Goal: Transaction & Acquisition: Purchase product/service

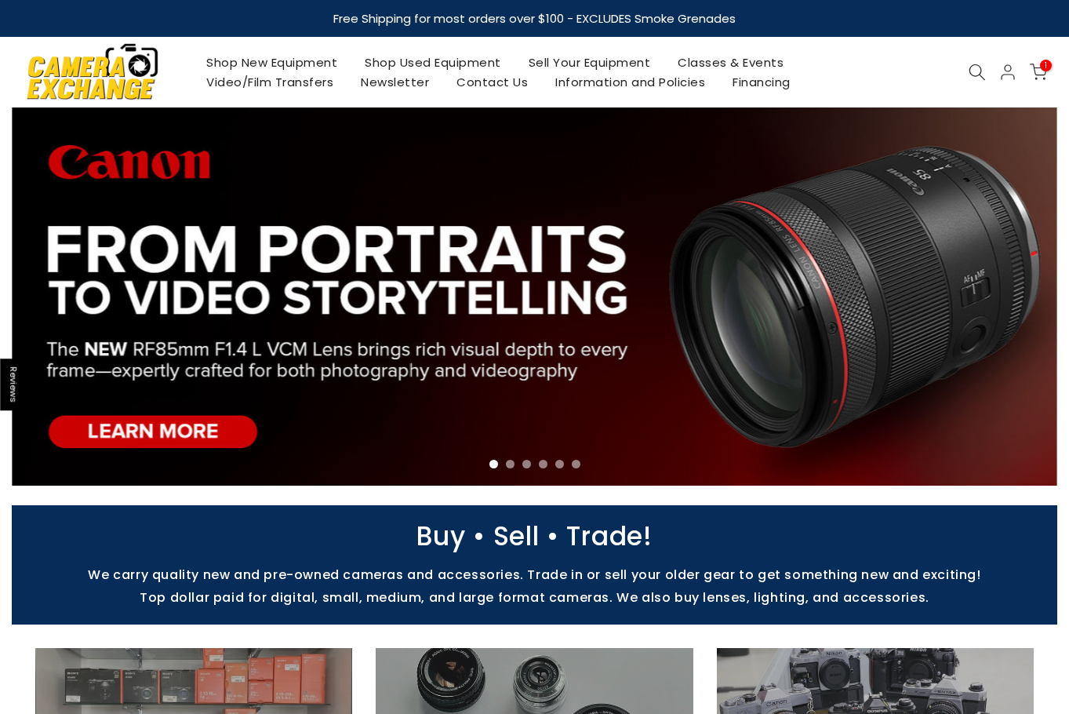
click at [405, 65] on link "Shop Used Equipment" at bounding box center [433, 63] width 164 height 20
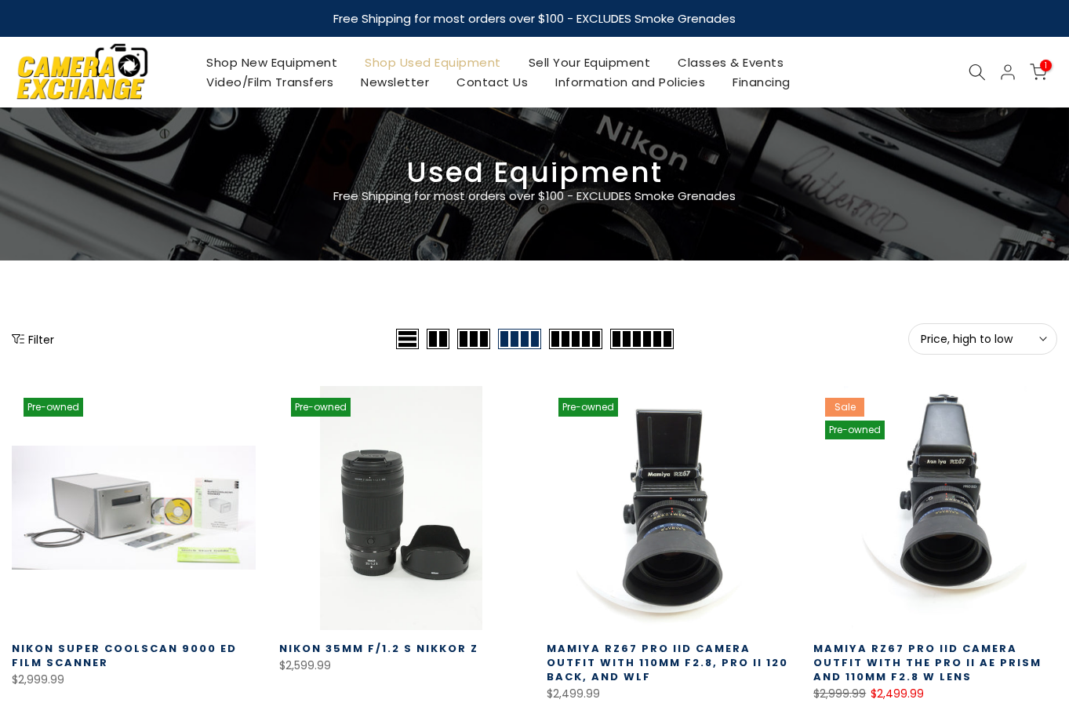
click at [972, 337] on span "Price, high to low" at bounding box center [983, 339] width 124 height 14
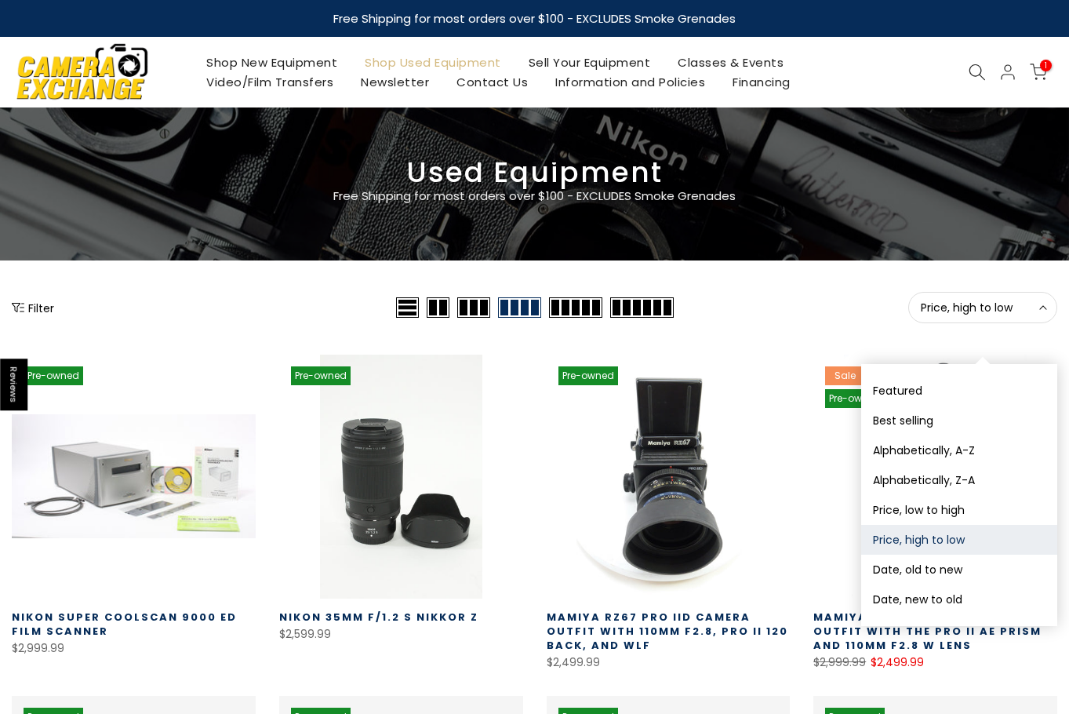
drag, startPoint x: 950, startPoint y: 591, endPoint x: 942, endPoint y: 594, distance: 8.2
click at [947, 593] on button "Date, new to old" at bounding box center [959, 599] width 196 height 30
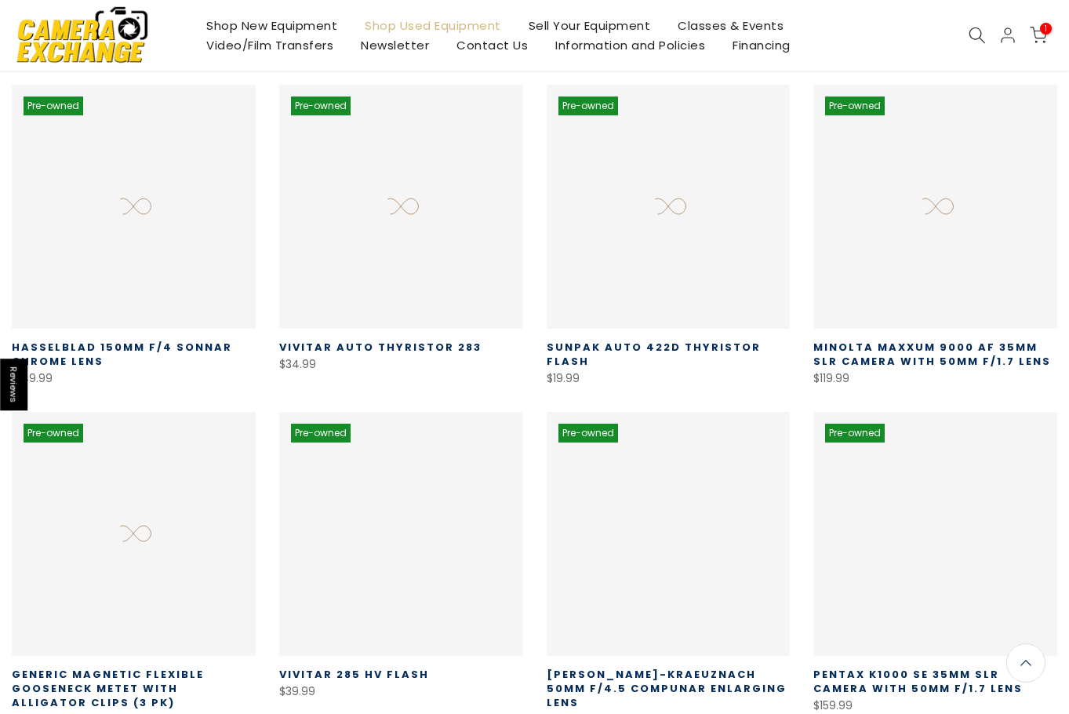
scroll to position [276, 0]
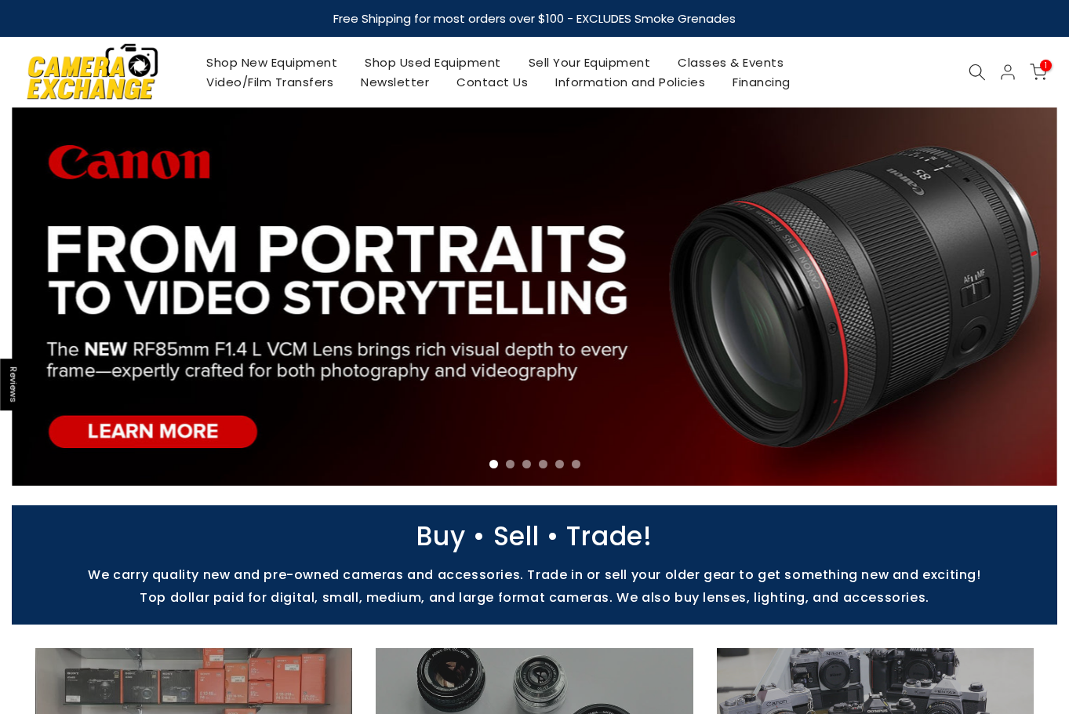
click at [474, 60] on link "Shop Used Equipment" at bounding box center [433, 63] width 164 height 20
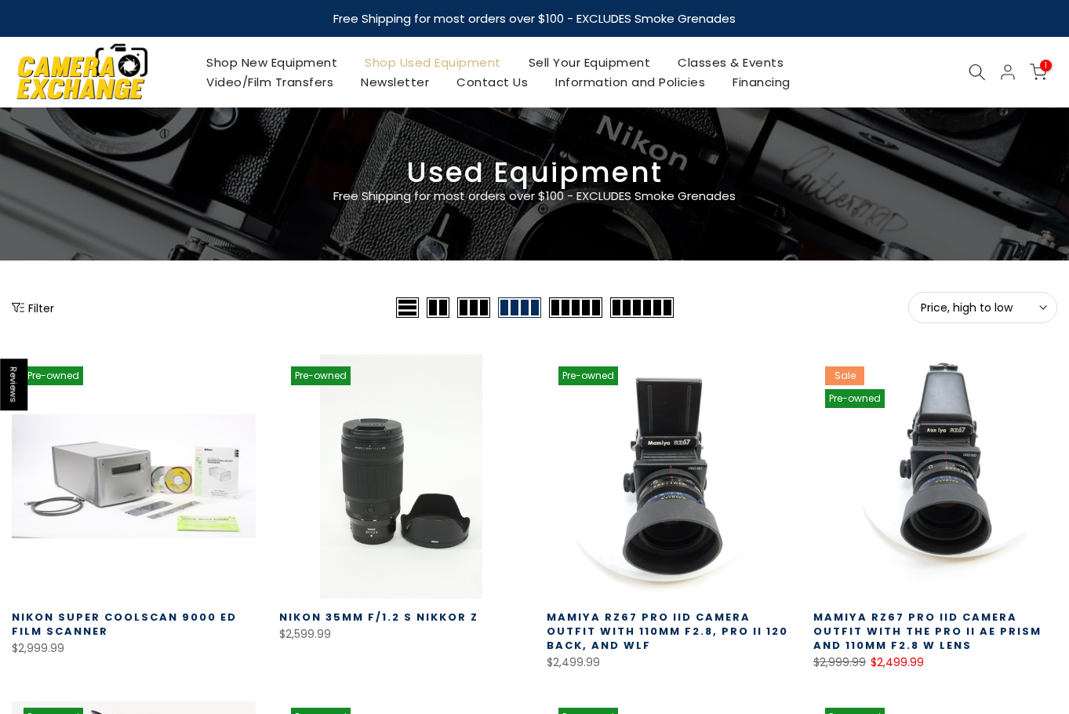
drag, startPoint x: 957, startPoint y: 301, endPoint x: 953, endPoint y: 308, distance: 8.1
click at [957, 301] on span "Price, high to low" at bounding box center [983, 307] width 124 height 14
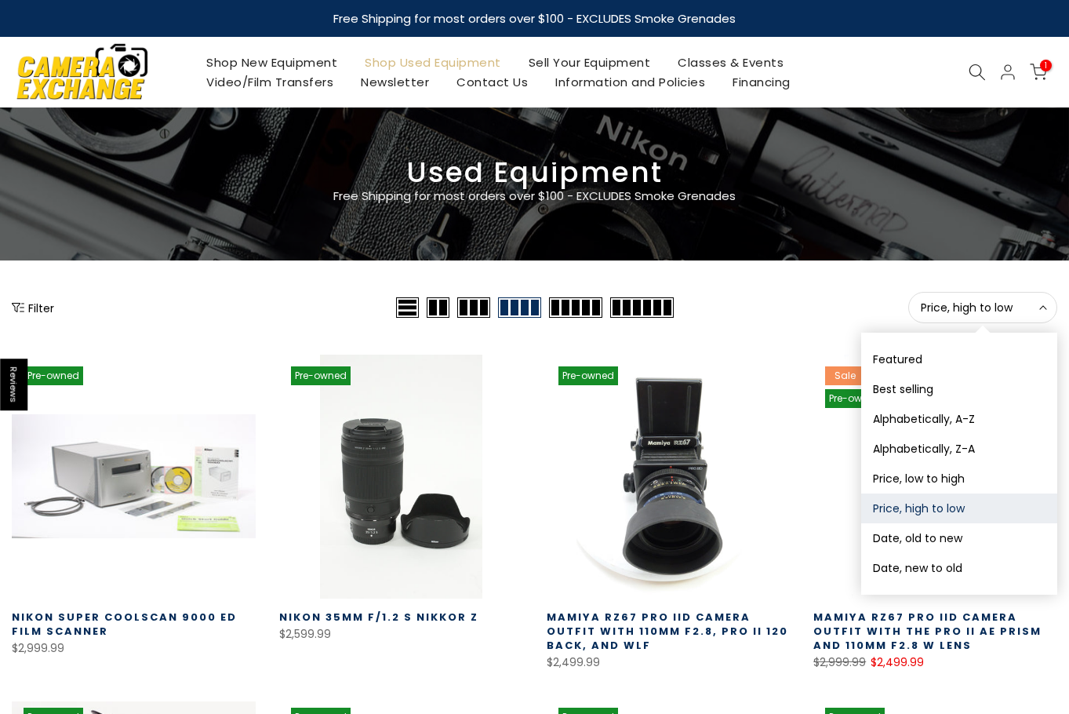
drag, startPoint x: 944, startPoint y: 567, endPoint x: 914, endPoint y: 458, distance: 113.2
click at [944, 566] on button "Date, new to old" at bounding box center [959, 568] width 196 height 30
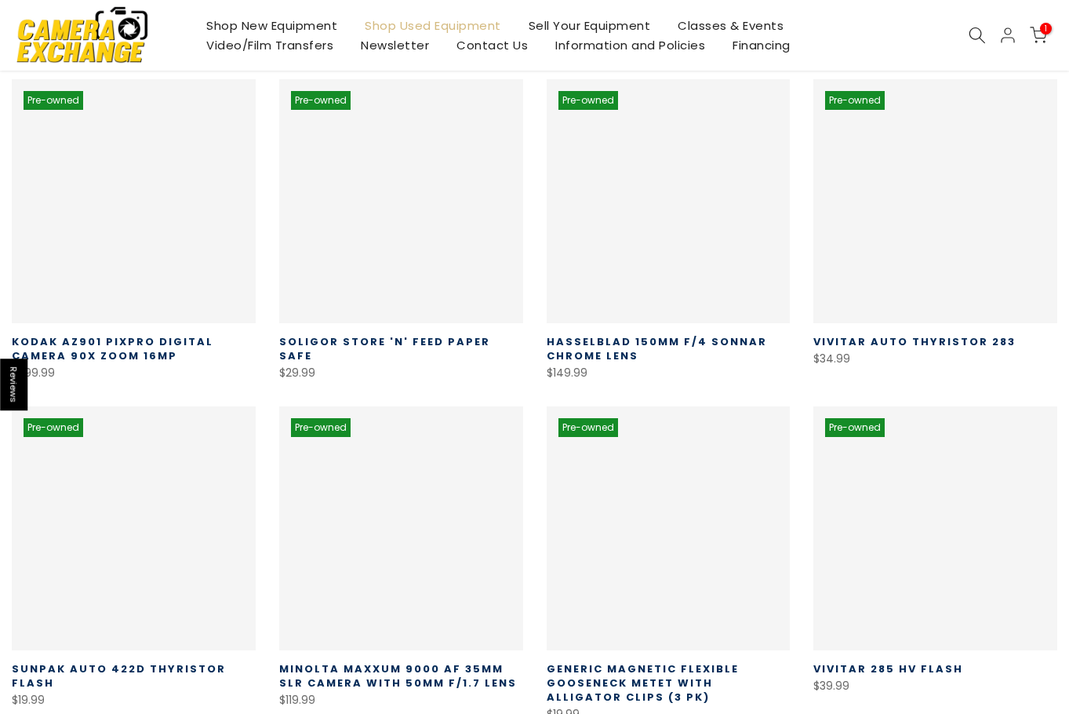
scroll to position [276, 0]
